Goal: Find specific page/section

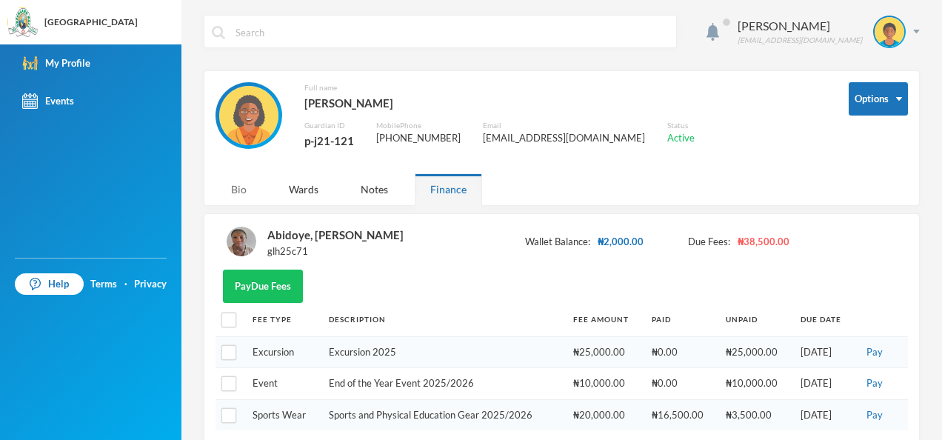
click at [240, 185] on div "Bio" at bounding box center [238, 189] width 47 height 32
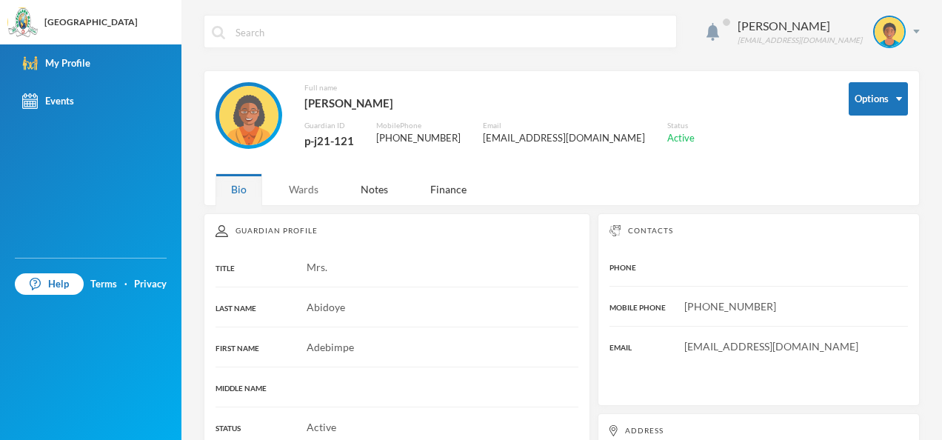
click at [318, 191] on div "Wards" at bounding box center [303, 189] width 61 height 32
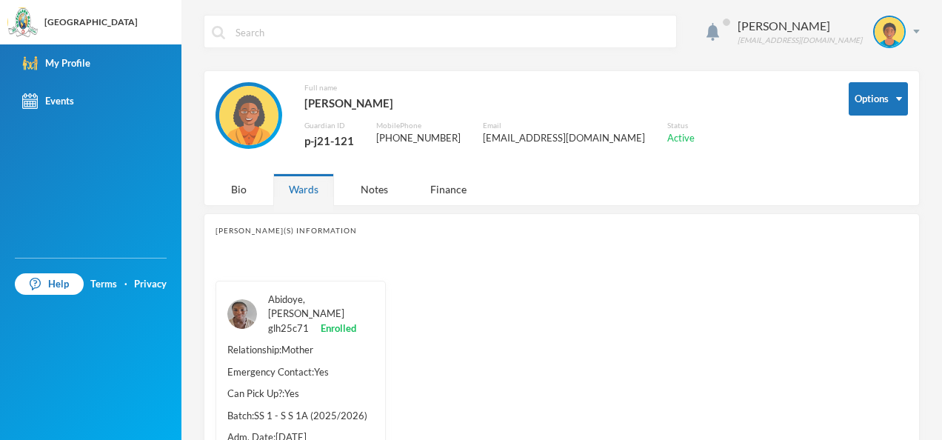
click at [327, 300] on link "Abidoye, [PERSON_NAME]" at bounding box center [306, 306] width 76 height 27
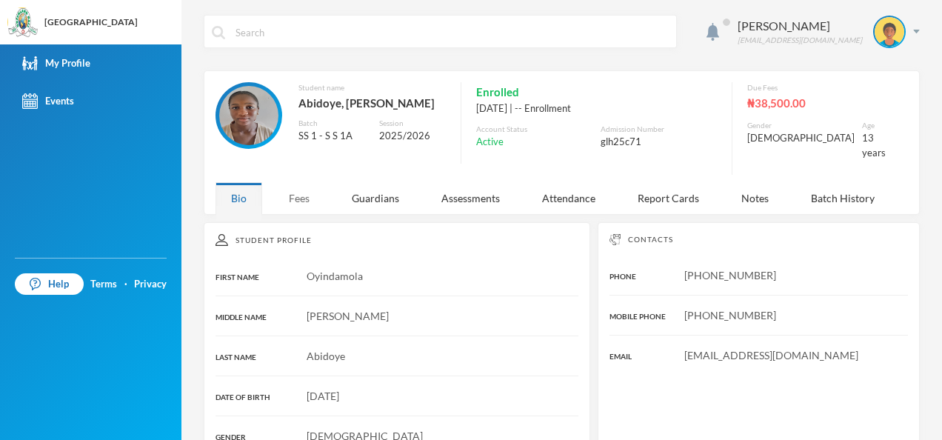
click at [298, 188] on div "Fees" at bounding box center [299, 198] width 52 height 32
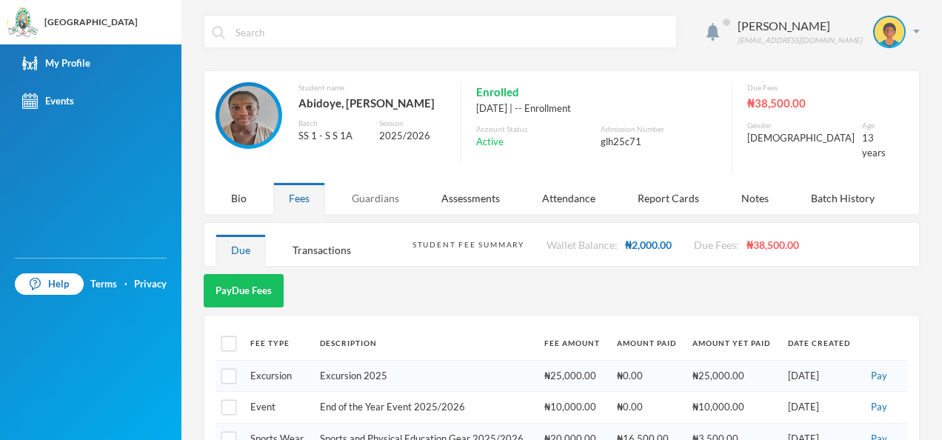
click at [386, 197] on div "Guardians" at bounding box center [375, 198] width 78 height 32
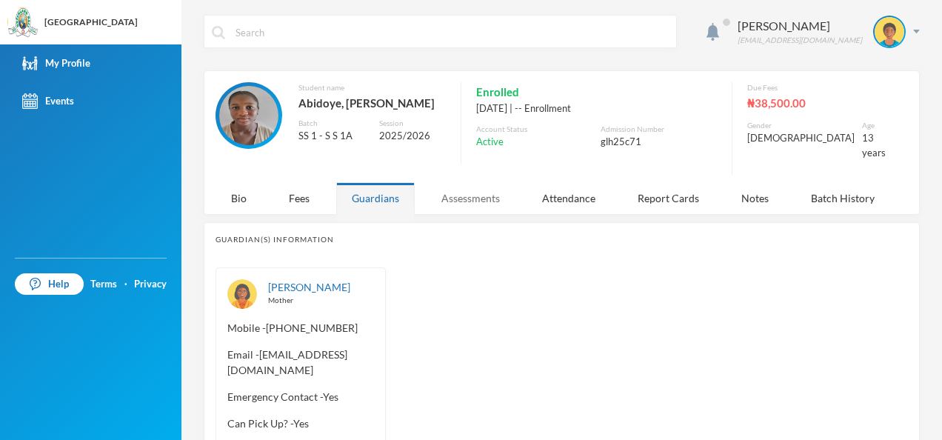
click at [447, 184] on div "Assessments" at bounding box center [471, 198] width 90 height 32
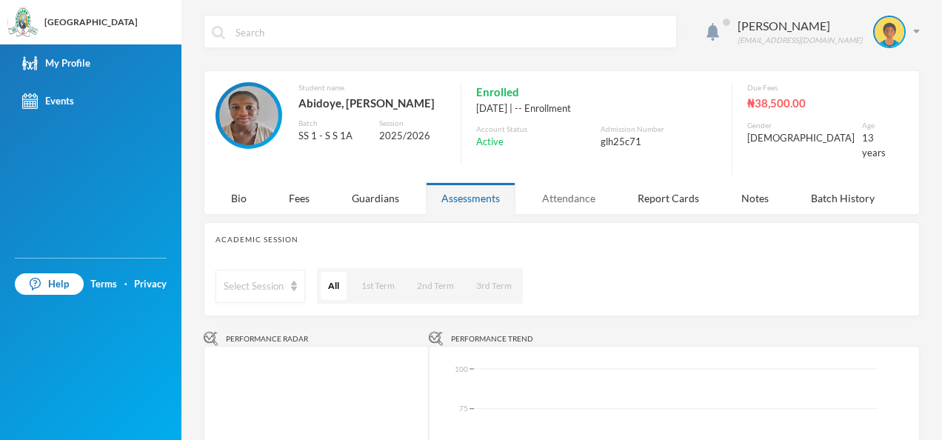
click at [542, 182] on div "Attendance" at bounding box center [568, 198] width 84 height 32
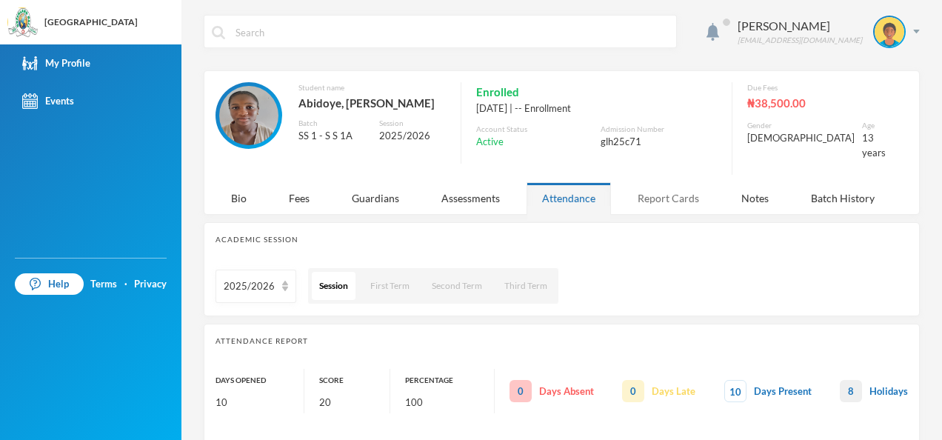
click at [654, 182] on div "Report Cards" at bounding box center [668, 198] width 93 height 32
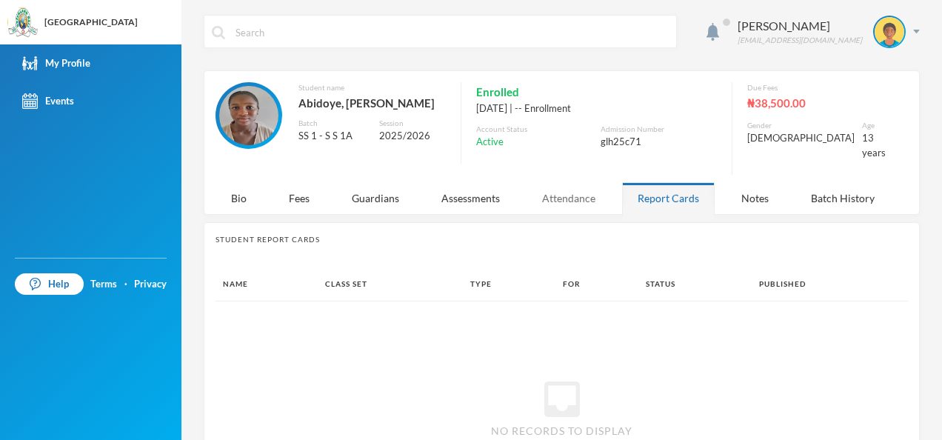
click at [578, 185] on div "Attendance" at bounding box center [568, 198] width 84 height 32
